Goal: Task Accomplishment & Management: Complete application form

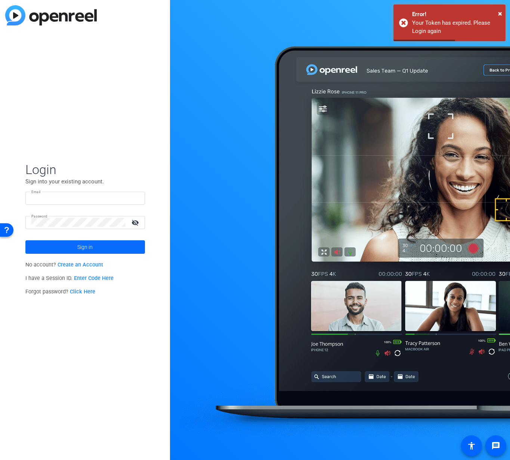
type input "[EMAIL_ADDRESS][DOMAIN_NAME]"
click at [66, 245] on span at bounding box center [85, 247] width 120 height 18
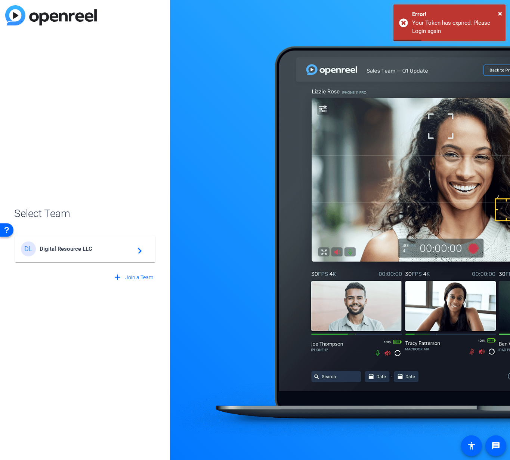
click at [69, 254] on div "DL Digital Resource LLC navigate_next" at bounding box center [85, 248] width 129 height 15
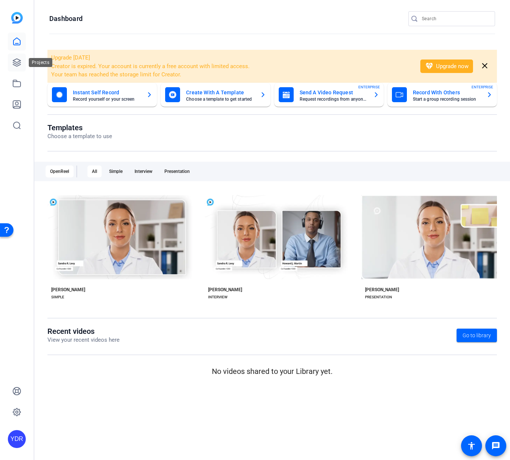
click at [17, 65] on icon at bounding box center [16, 62] width 9 height 9
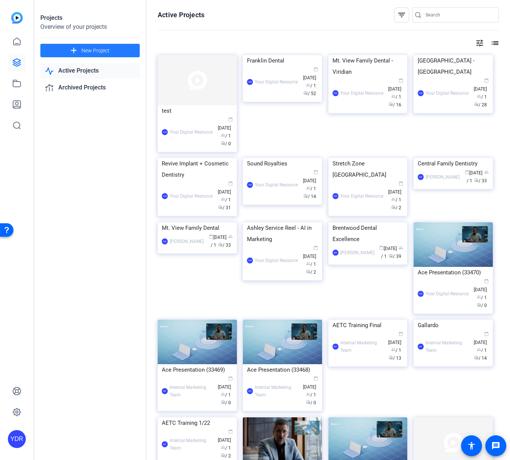
click at [64, 51] on span at bounding box center [89, 51] width 99 height 18
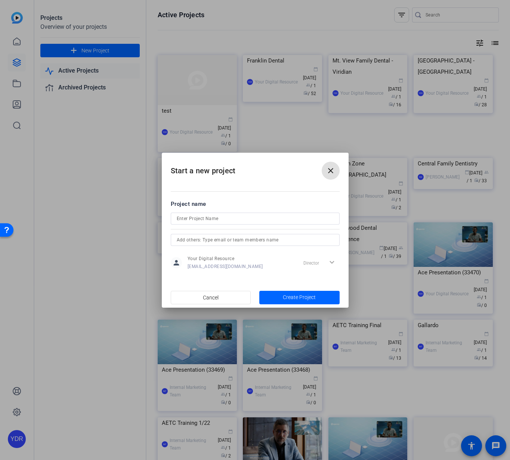
click at [211, 214] on input at bounding box center [255, 218] width 157 height 9
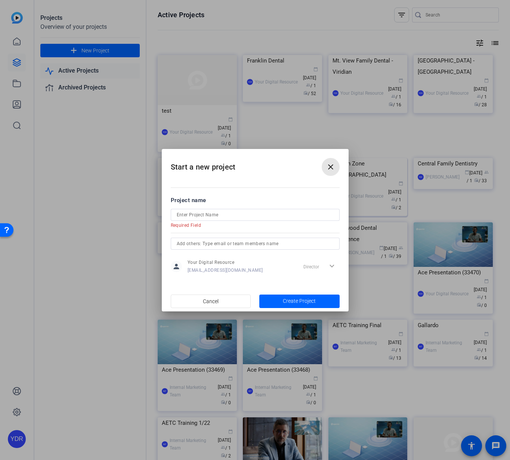
click at [334, 171] on button "close" at bounding box center [331, 167] width 18 height 18
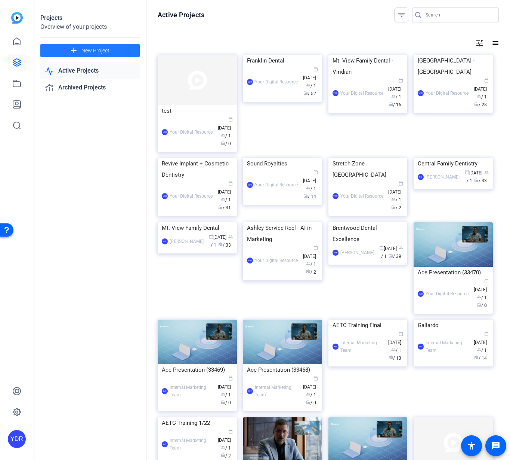
click at [84, 54] on span "New Project" at bounding box center [96, 51] width 28 height 8
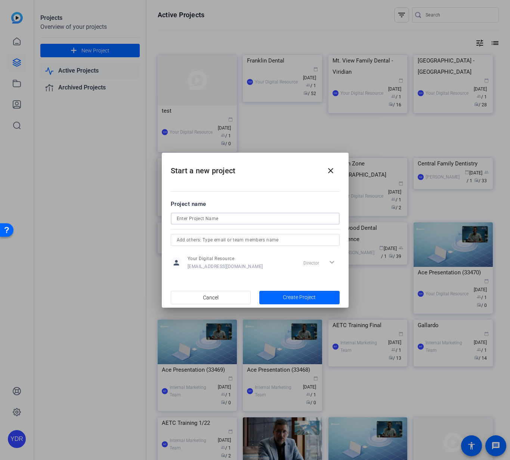
click at [225, 217] on input at bounding box center [255, 218] width 157 height 9
type input "East Brainerd Dentistry"
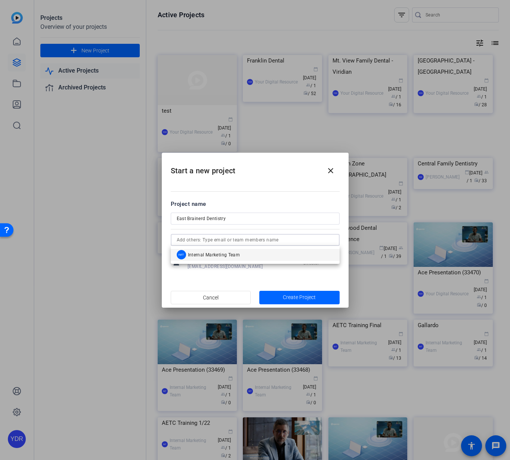
click at [297, 176] on h2 "Start a new project close" at bounding box center [255, 168] width 187 height 30
click at [210, 239] on input "text" at bounding box center [255, 239] width 157 height 9
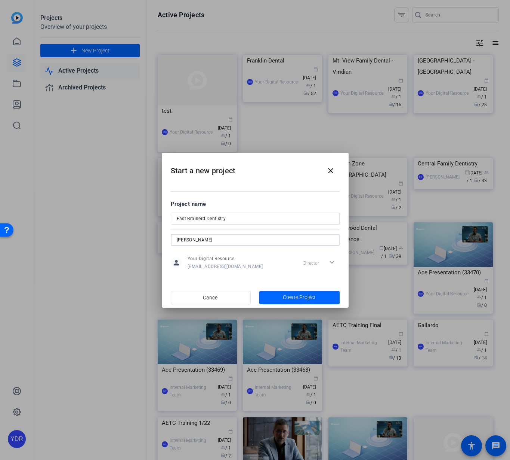
type input "[PERSON_NAME]"
click at [111, 239] on div "Start a new project close Project name East Brainerd Dentistry [PERSON_NAME] pe…" at bounding box center [255, 230] width 510 height 460
click at [204, 244] on mat-form-field "[PERSON_NAME]" at bounding box center [255, 240] width 169 height 12
drag, startPoint x: 203, startPoint y: 240, endPoint x: 145, endPoint y: 238, distance: 58.0
click at [145, 238] on div "Start a new project close Project name East Brainerd Dentistry [PERSON_NAME] pe…" at bounding box center [255, 230] width 510 height 460
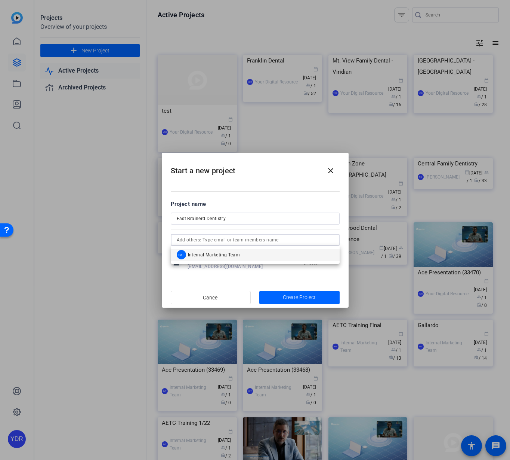
click at [257, 222] on input "East Brainerd Dentistry" at bounding box center [255, 218] width 157 height 9
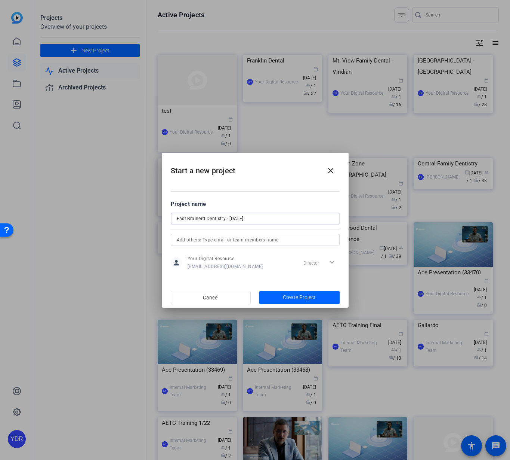
type input "East Brainerd Dentistry - [DATE]"
click at [294, 291] on span "button" at bounding box center [300, 297] width 80 height 18
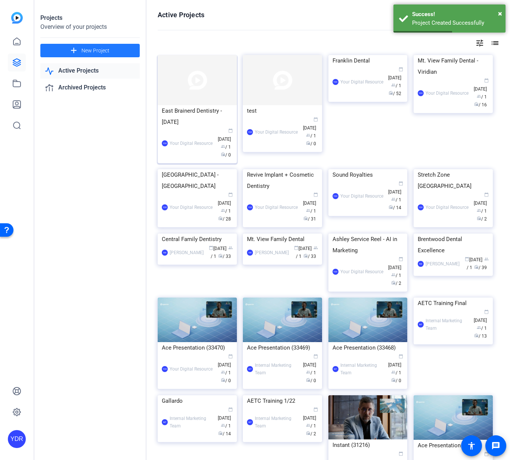
click at [209, 145] on div "Your Digital Resource" at bounding box center [191, 142] width 43 height 7
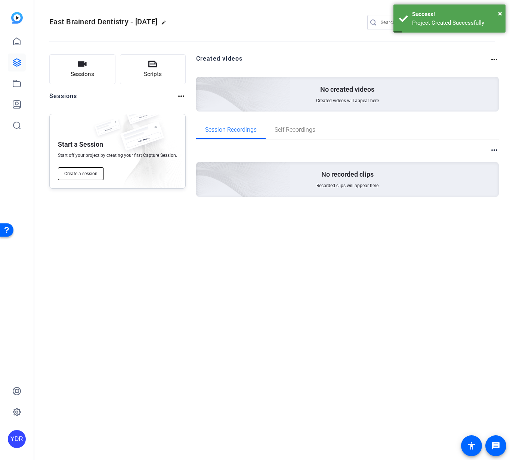
click at [86, 174] on span "Create a session" at bounding box center [80, 174] width 33 height 6
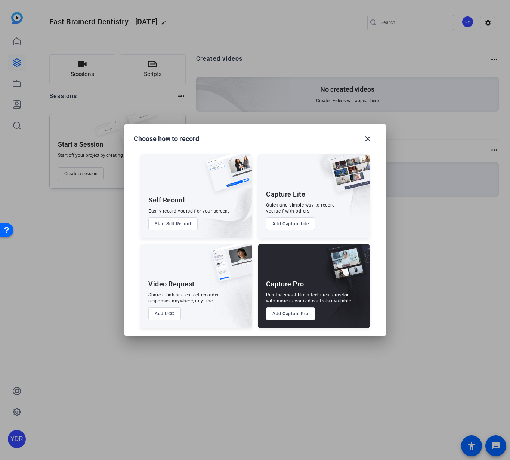
click at [300, 311] on button "Add Capture Pro" at bounding box center [290, 313] width 49 height 13
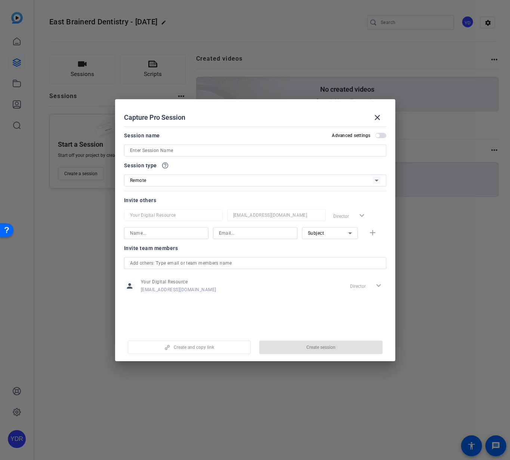
click at [172, 148] on input at bounding box center [255, 150] width 251 height 9
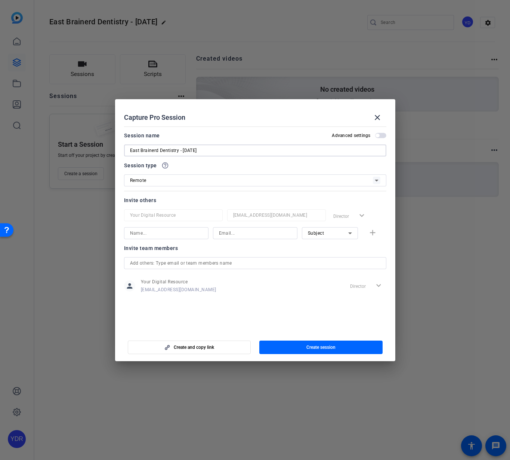
type input "East Brainerd Dentistry - [DATE]"
click at [378, 134] on span "button" at bounding box center [378, 136] width 4 height 4
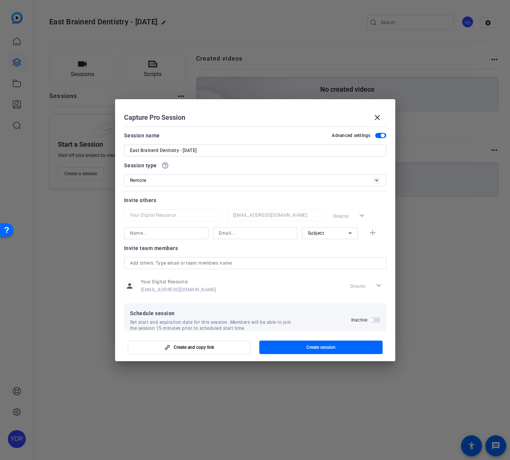
scroll to position [14, 0]
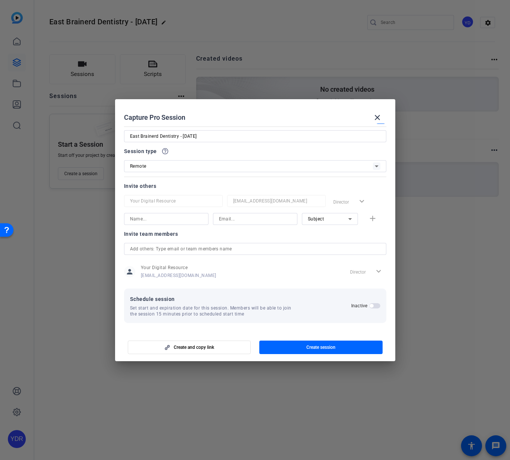
click at [371, 304] on span "button" at bounding box center [372, 306] width 4 height 4
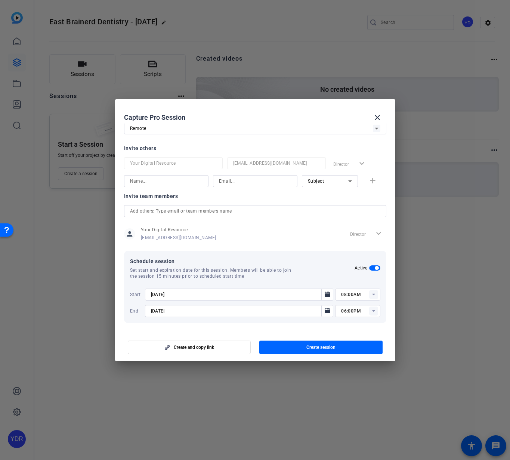
scroll to position [51, 0]
click at [322, 290] on span "Open calendar" at bounding box center [328, 295] width 18 height 18
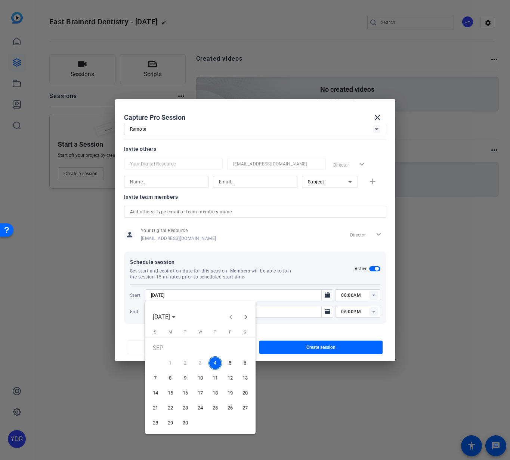
click at [233, 378] on span "12" at bounding box center [230, 377] width 13 height 13
type input "[DATE]"
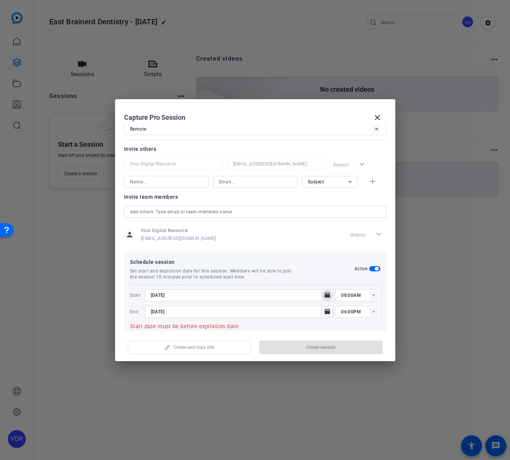
click at [325, 309] on icon "Open calendar" at bounding box center [328, 311] width 6 height 9
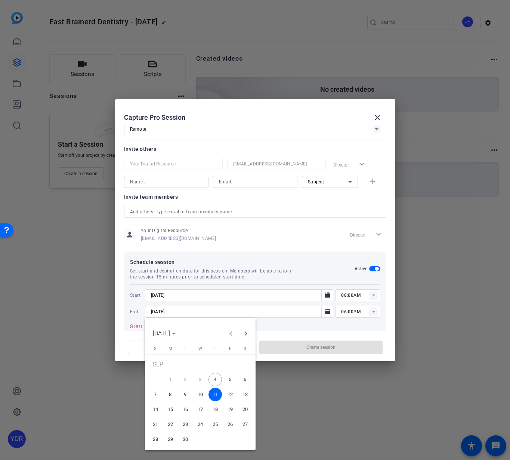
click at [231, 413] on span "19" at bounding box center [230, 408] width 13 height 13
type input "[DATE]"
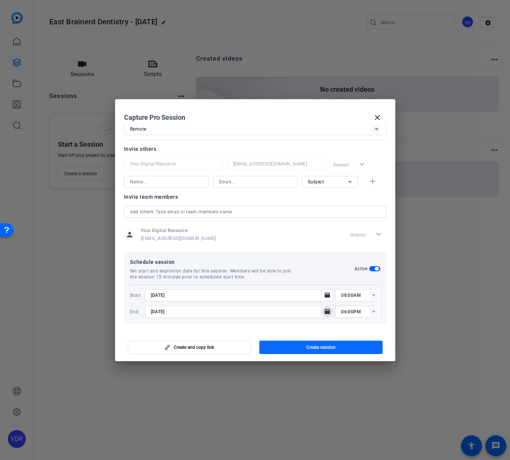
click at [294, 346] on span "button" at bounding box center [321, 347] width 123 height 18
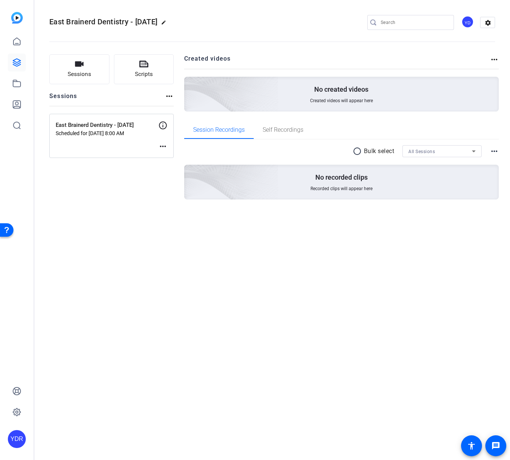
drag, startPoint x: 141, startPoint y: 132, endPoint x: 141, endPoint y: 136, distance: 4.9
click at [141, 132] on p "Scheduled for [DATE] 8:00 AM" at bounding box center [107, 133] width 103 height 6
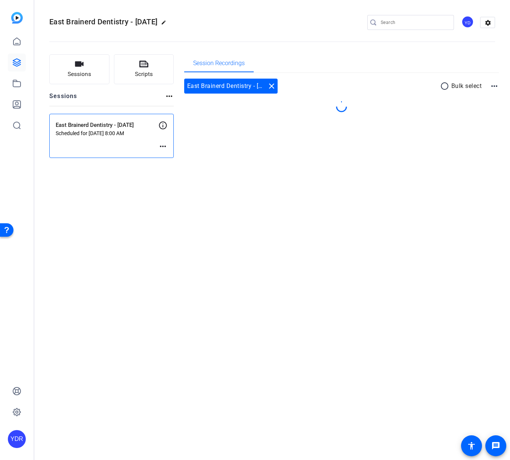
click at [139, 141] on div "East Brainerd Dentistry - [DATE] Scheduled for [DATE] 8:00 AM more_horiz" at bounding box center [111, 136] width 125 height 44
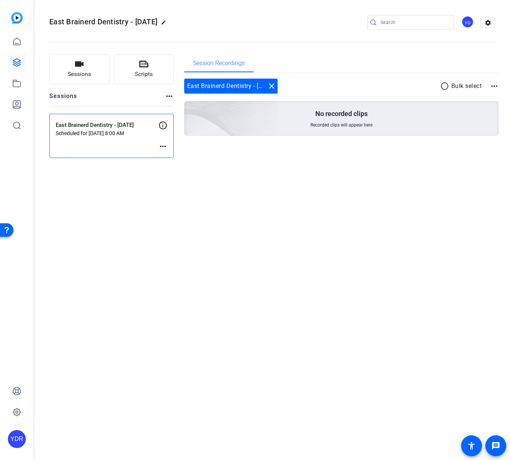
click at [162, 149] on mat-icon "more_horiz" at bounding box center [163, 146] width 9 height 9
click at [166, 155] on span "Edit Session" at bounding box center [182, 157] width 34 height 9
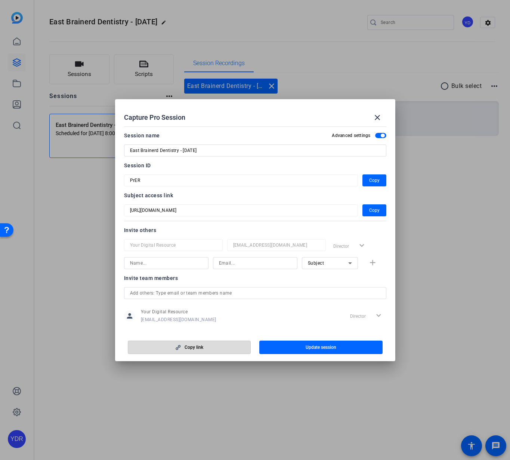
click at [184, 350] on span "button" at bounding box center [189, 347] width 123 height 18
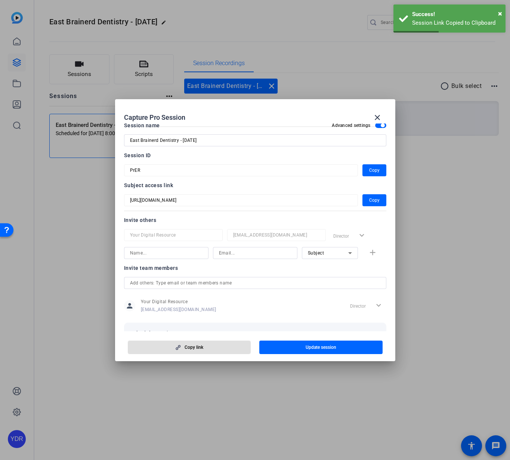
scroll to position [0, 0]
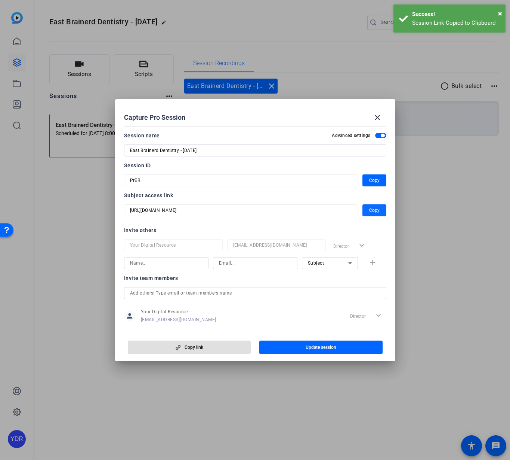
click at [374, 209] on span "Copy" at bounding box center [374, 210] width 10 height 9
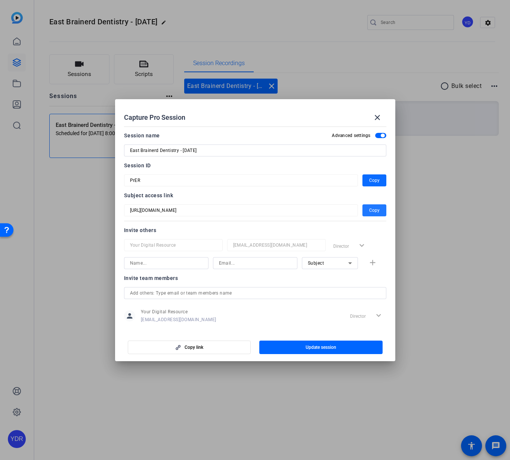
click at [375, 181] on span "Copy" at bounding box center [374, 180] width 10 height 9
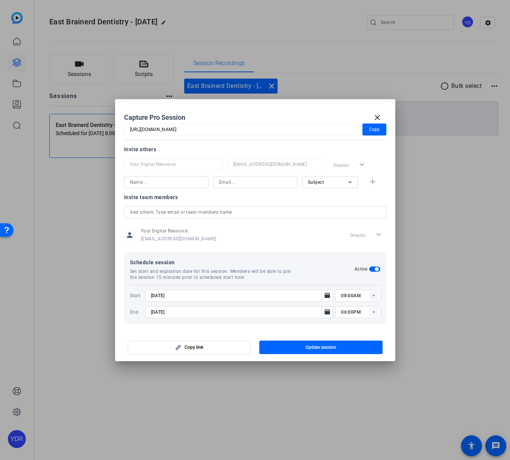
scroll to position [82, 0]
click at [166, 63] on div at bounding box center [255, 230] width 510 height 460
